Goal: Transaction & Acquisition: Purchase product/service

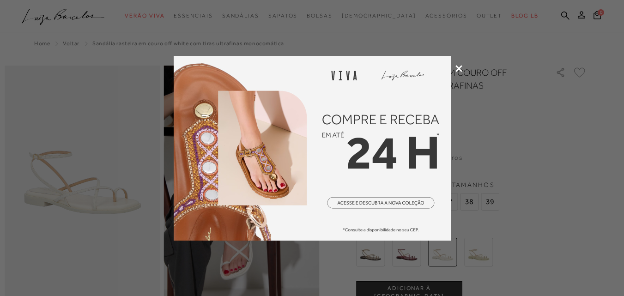
click at [443, 63] on img at bounding box center [312, 148] width 277 height 185
click at [460, 67] on icon at bounding box center [458, 68] width 7 height 7
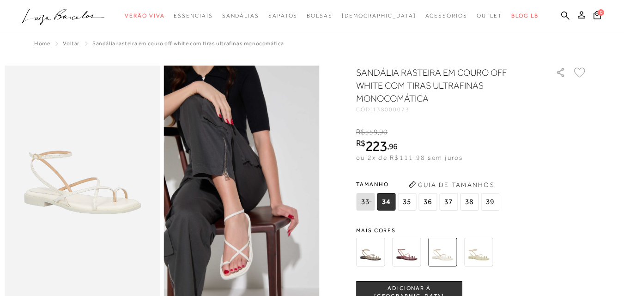
click at [487, 248] on img at bounding box center [478, 252] width 29 height 29
